Goal: Task Accomplishment & Management: Use online tool/utility

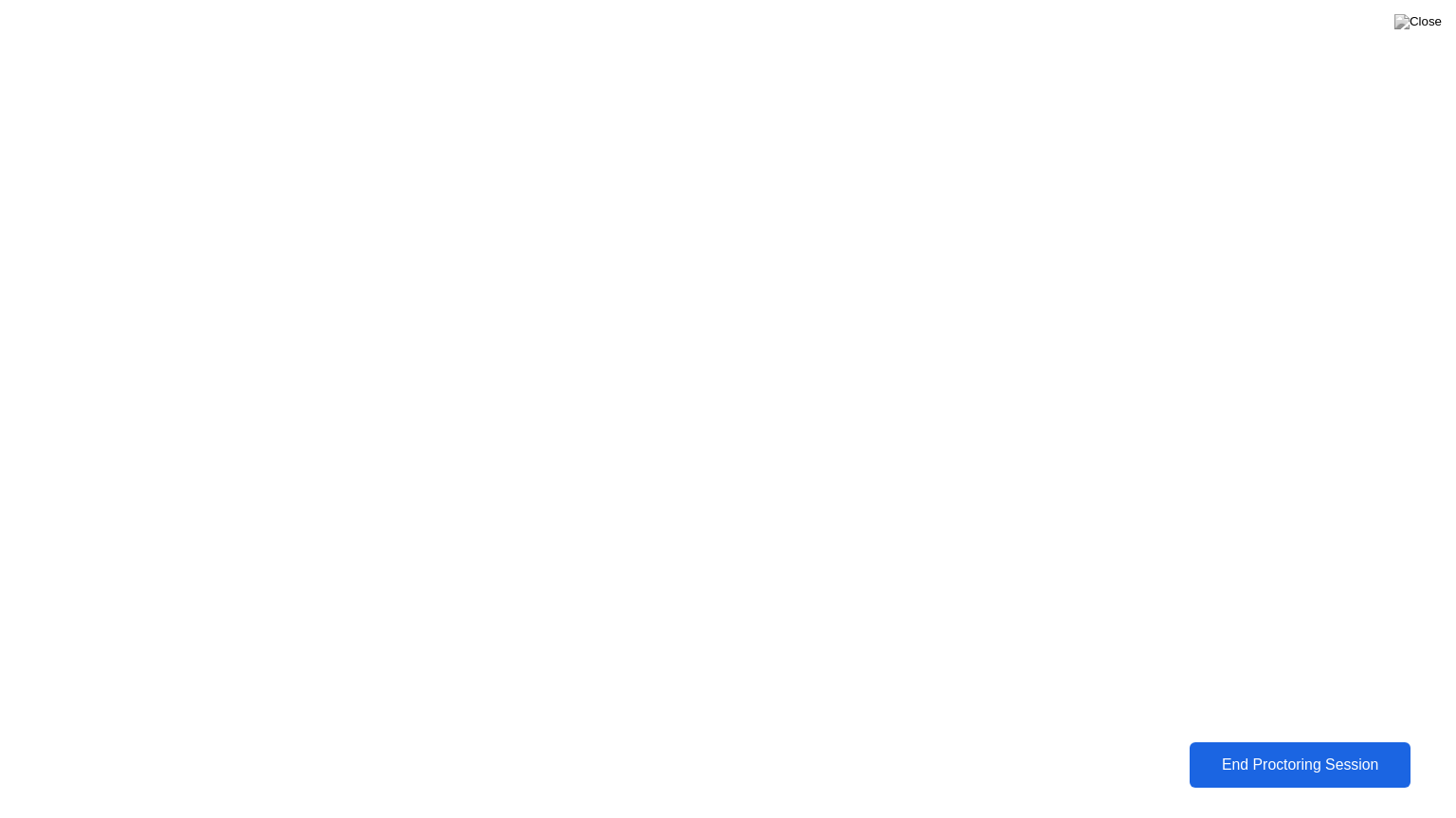
click at [1255, 774] on div "End Proctoring Session" at bounding box center [1299, 766] width 210 height 17
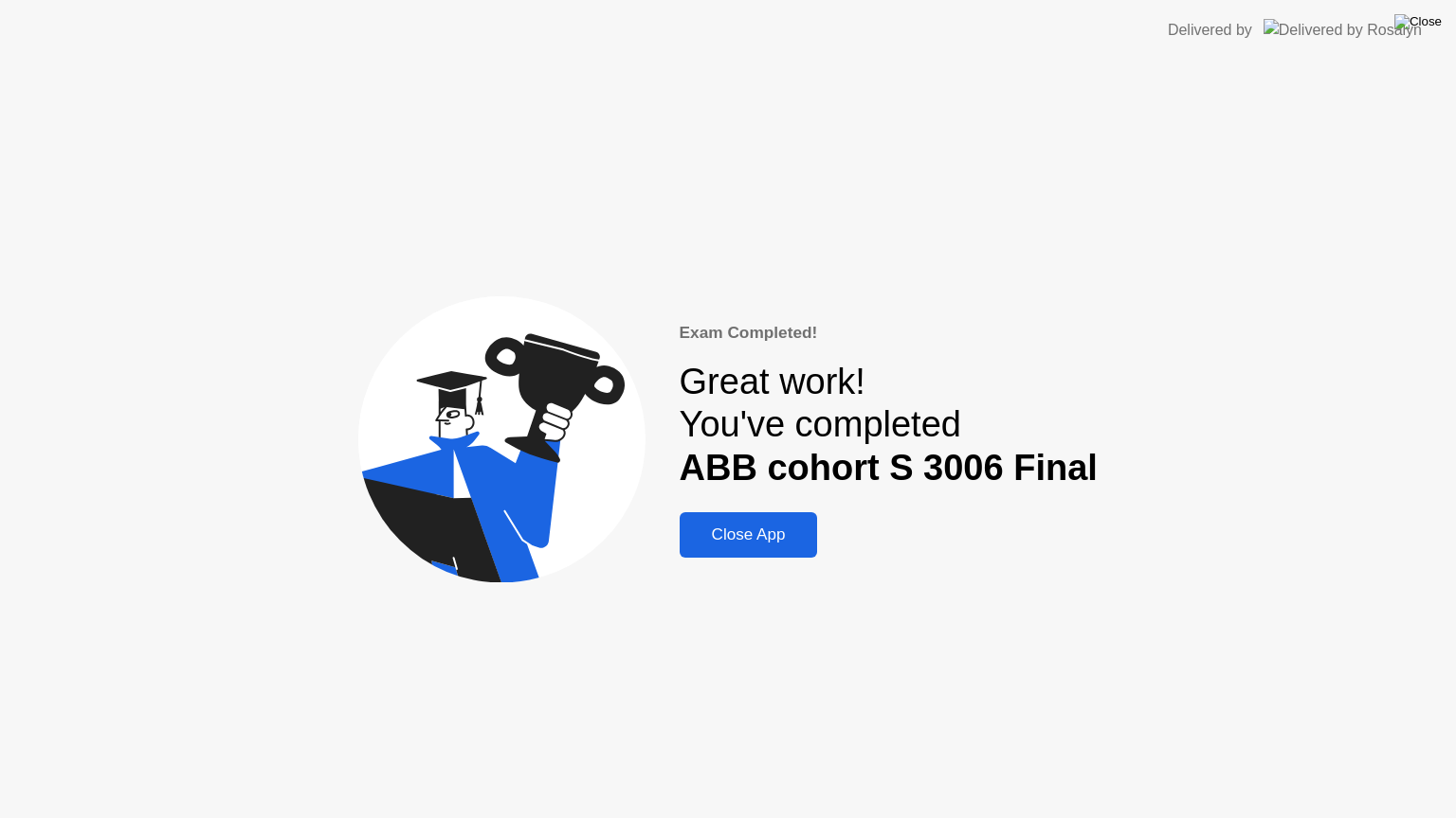
click at [1424, 25] on img at bounding box center [1417, 22] width 47 height 15
